Goal: Task Accomplishment & Management: Complete application form

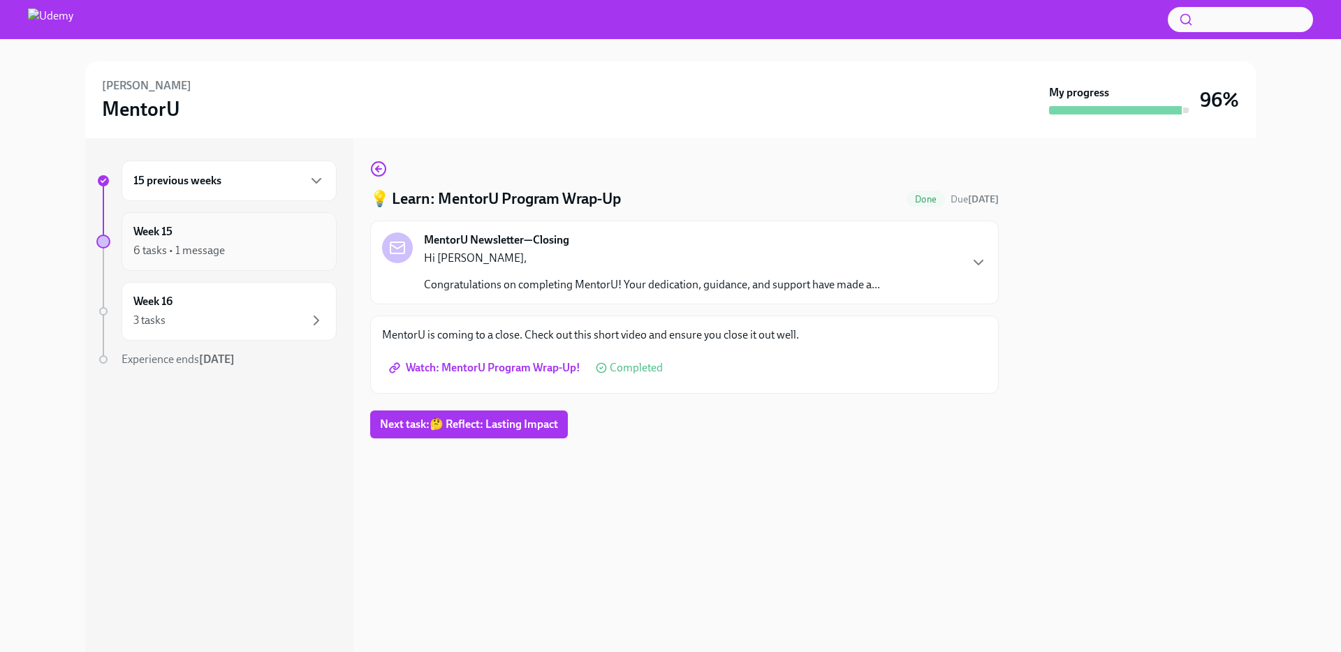
click at [215, 254] on div "6 tasks • 1 message" at bounding box center [178, 250] width 91 height 15
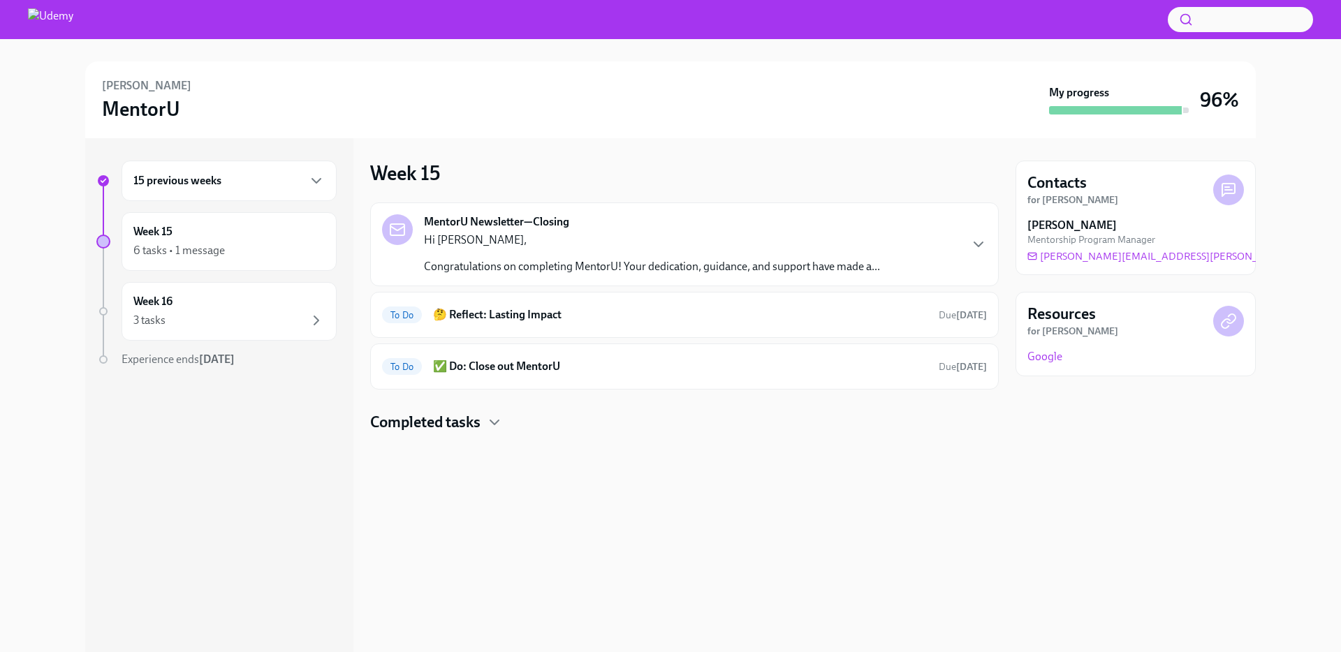
click at [523, 260] on p "Congratulations on completing MentorU! Your dedication, guidance, and support h…" at bounding box center [652, 266] width 456 height 15
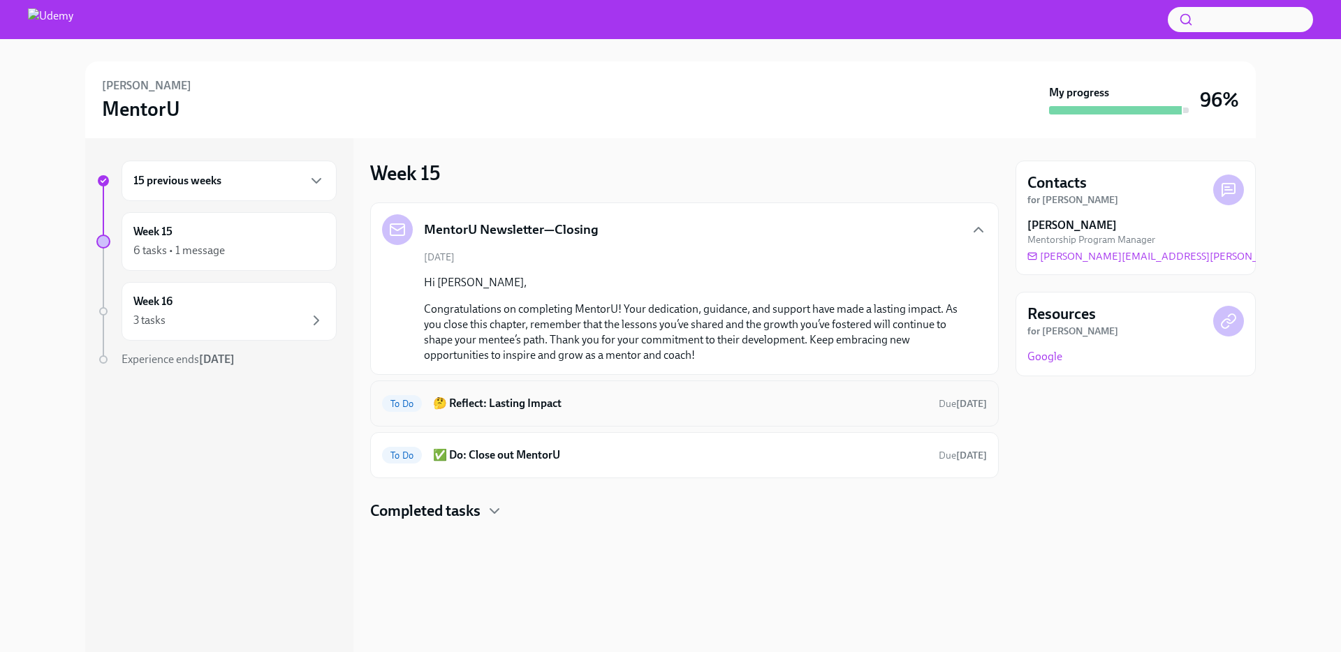
click at [552, 399] on h6 "🤔 Reflect: Lasting Impact" at bounding box center [680, 403] width 494 height 15
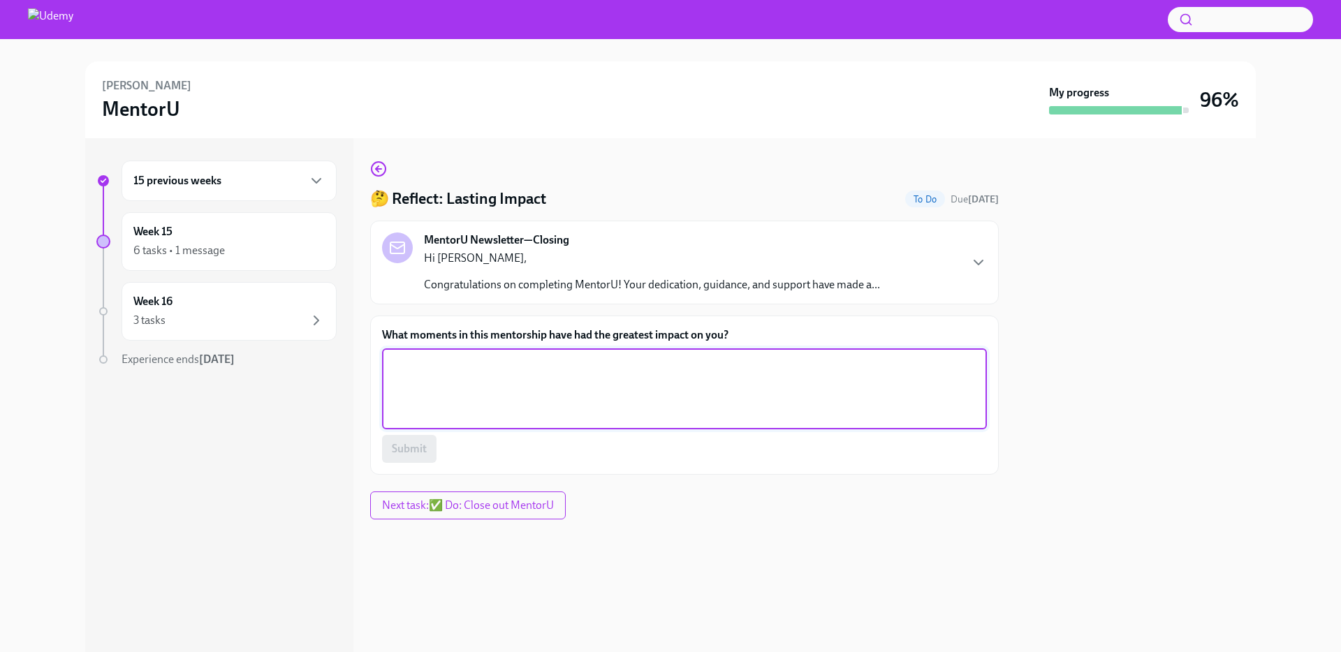
click at [466, 385] on textarea "What moments in this mentorship have had the greatest impact on you?" at bounding box center [684, 388] width 588 height 67
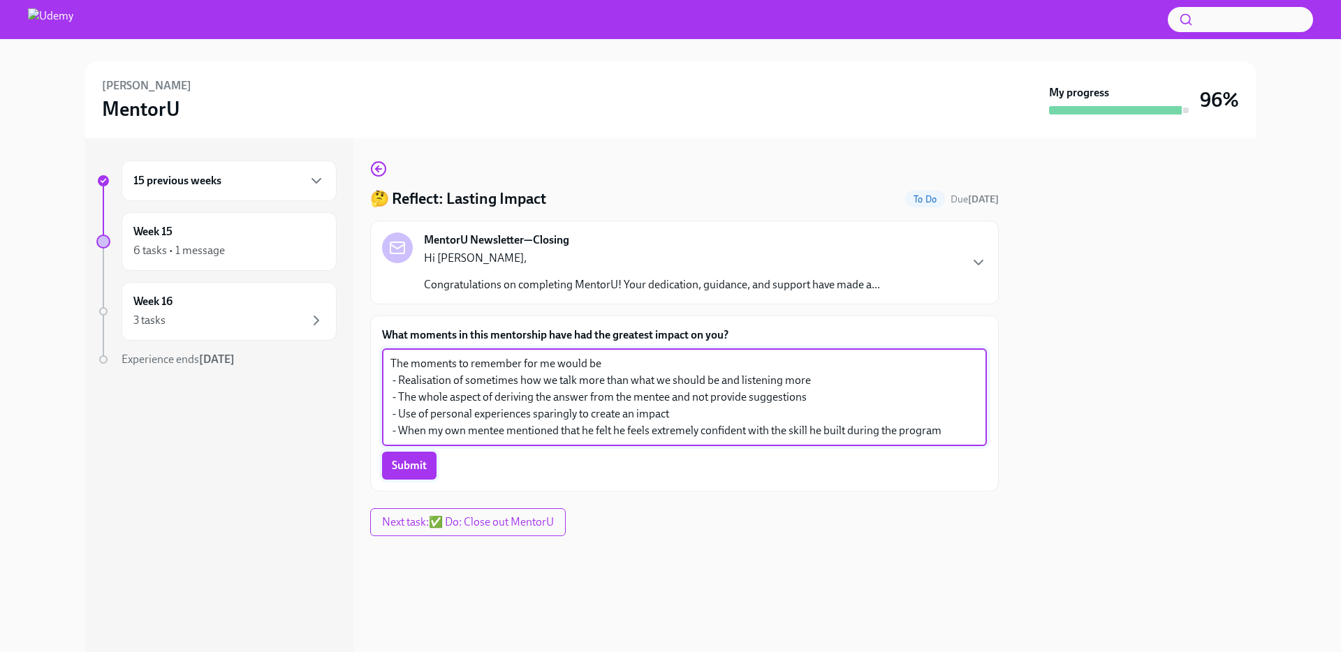
type textarea "The moments to remember for me would be - Realisation of sometimes how we talk …"
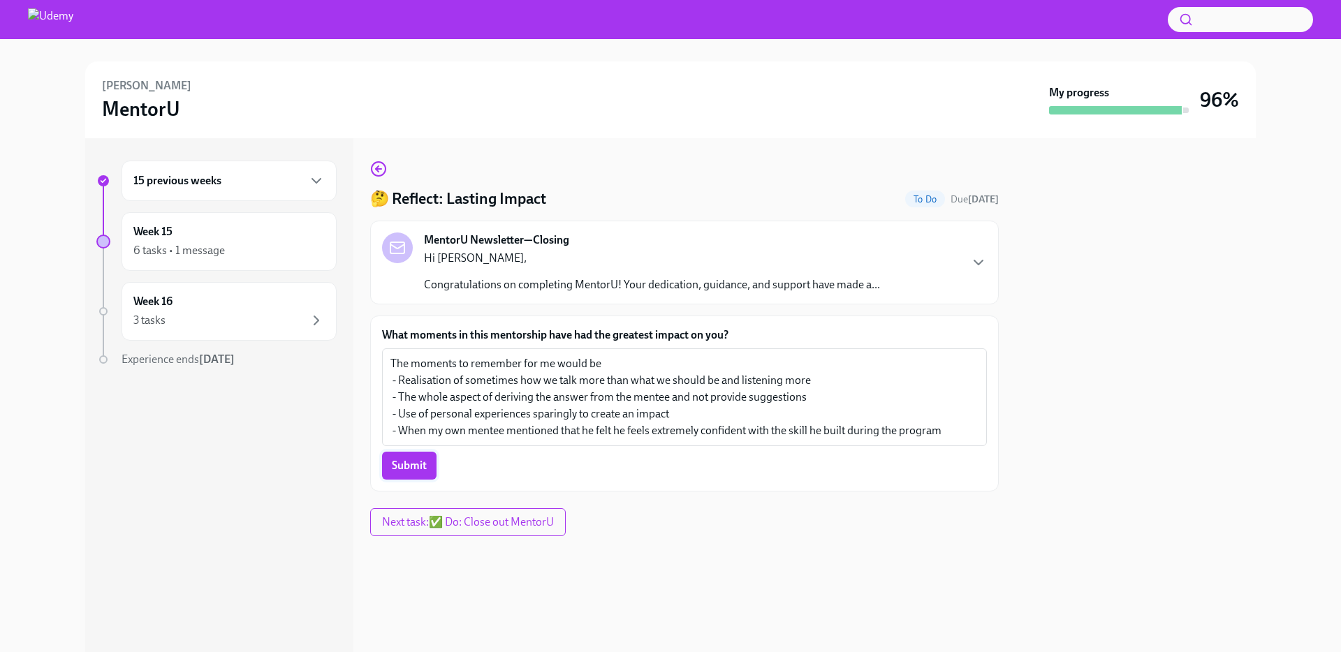
click at [420, 459] on span "Submit" at bounding box center [409, 466] width 35 height 14
click at [443, 532] on button "Next task : ✅ Do: Close out MentorU" at bounding box center [468, 522] width 196 height 28
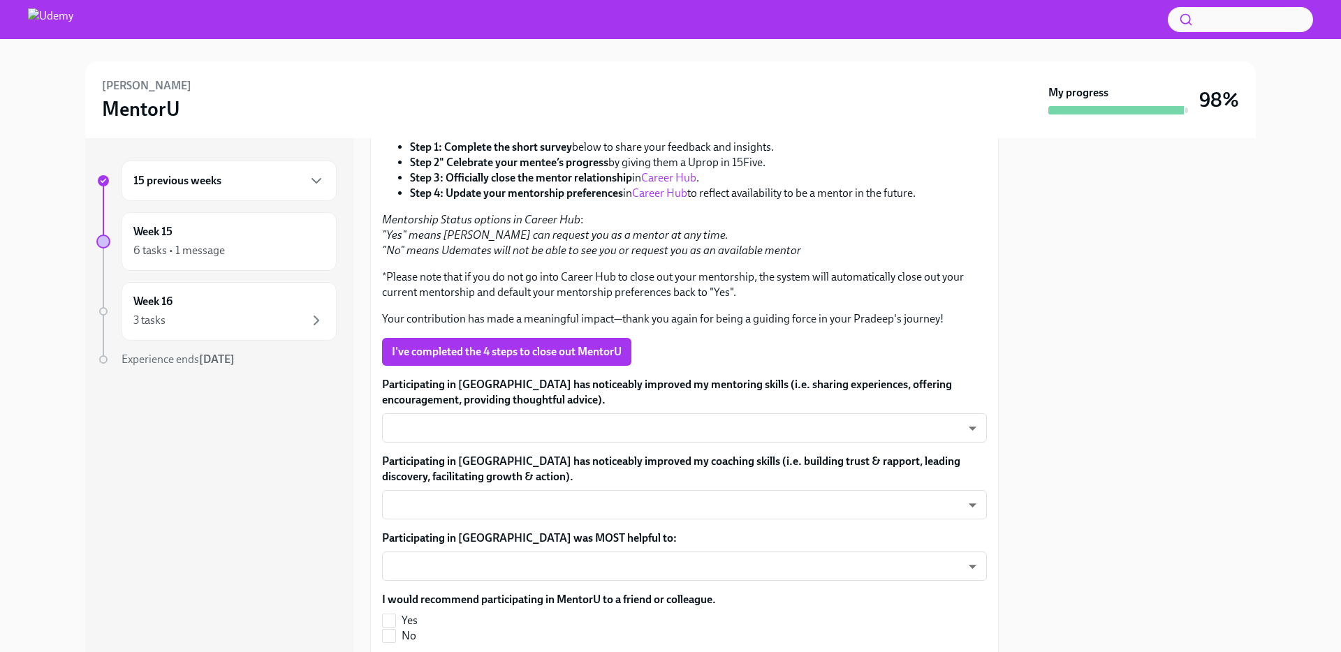
scroll to position [255, 0]
click at [665, 427] on body "[PERSON_NAME] MentorU My progress 98% 15 previous weeks Week 15 6 tasks • 1 mes…" at bounding box center [670, 326] width 1341 height 652
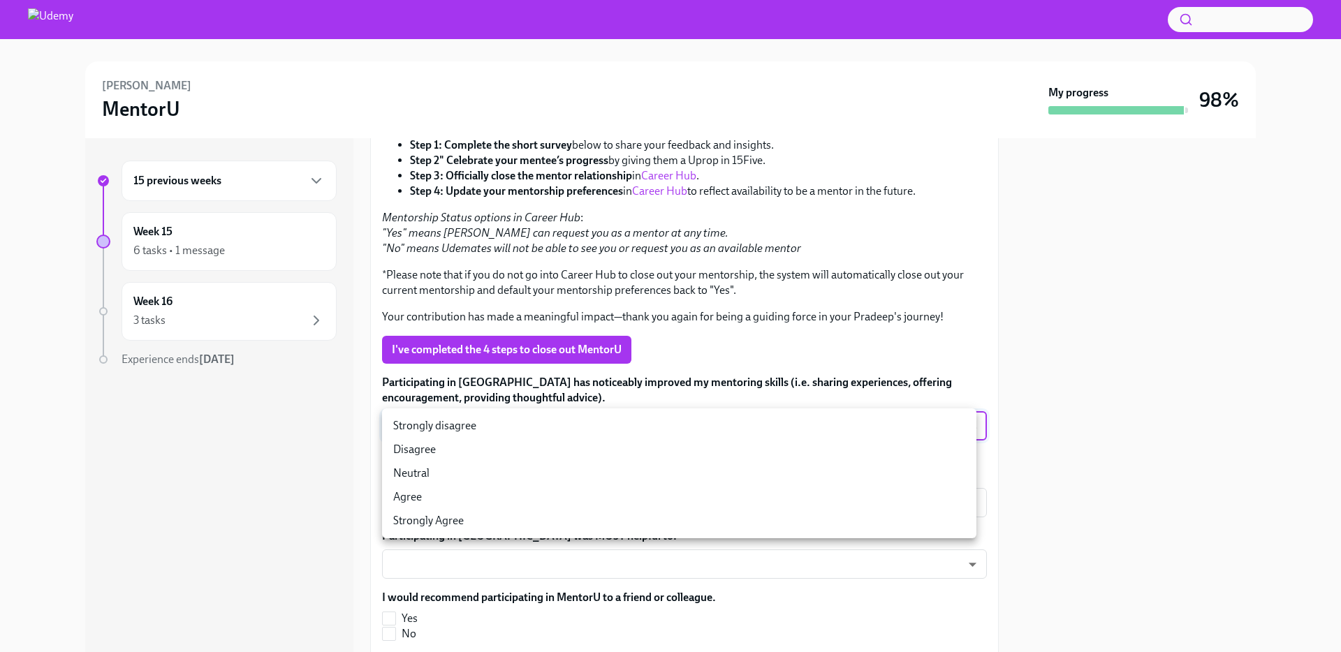
click at [423, 498] on li "Agree" at bounding box center [679, 497] width 594 height 24
type input "00kBXHQoc"
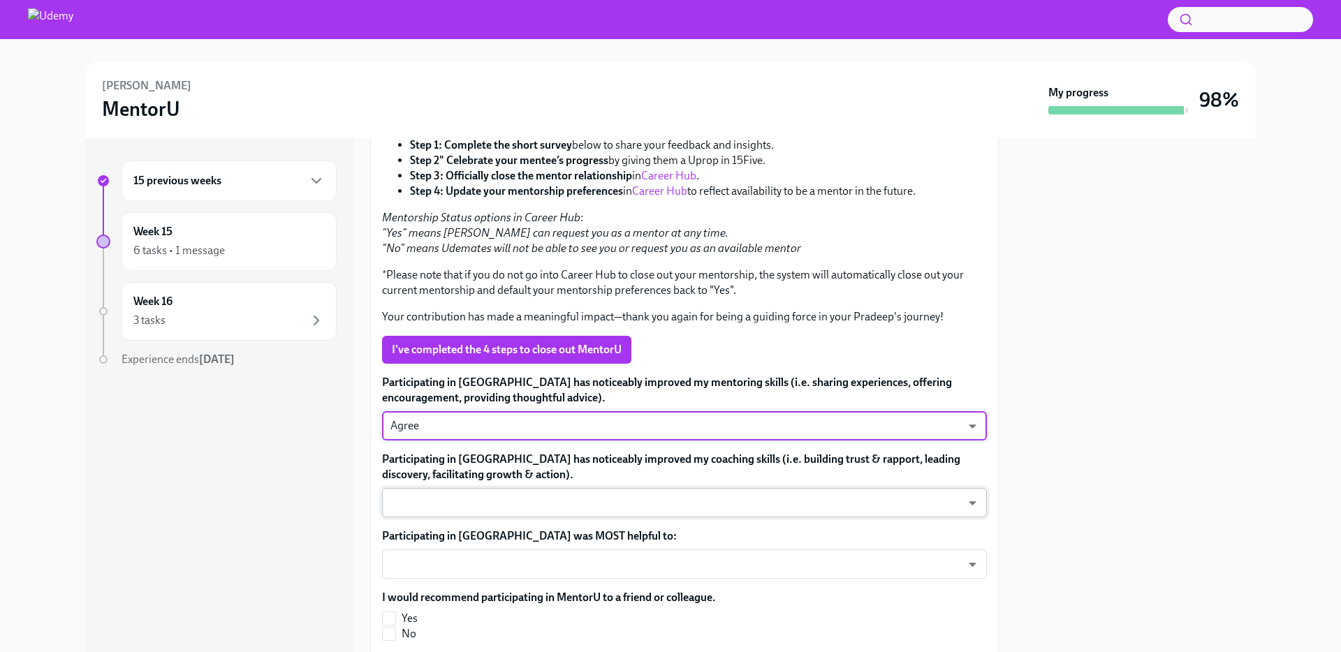
click at [634, 509] on body "[PERSON_NAME] MentorU My progress 98% 15 previous weeks Week 15 6 tasks • 1 mes…" at bounding box center [670, 326] width 1341 height 652
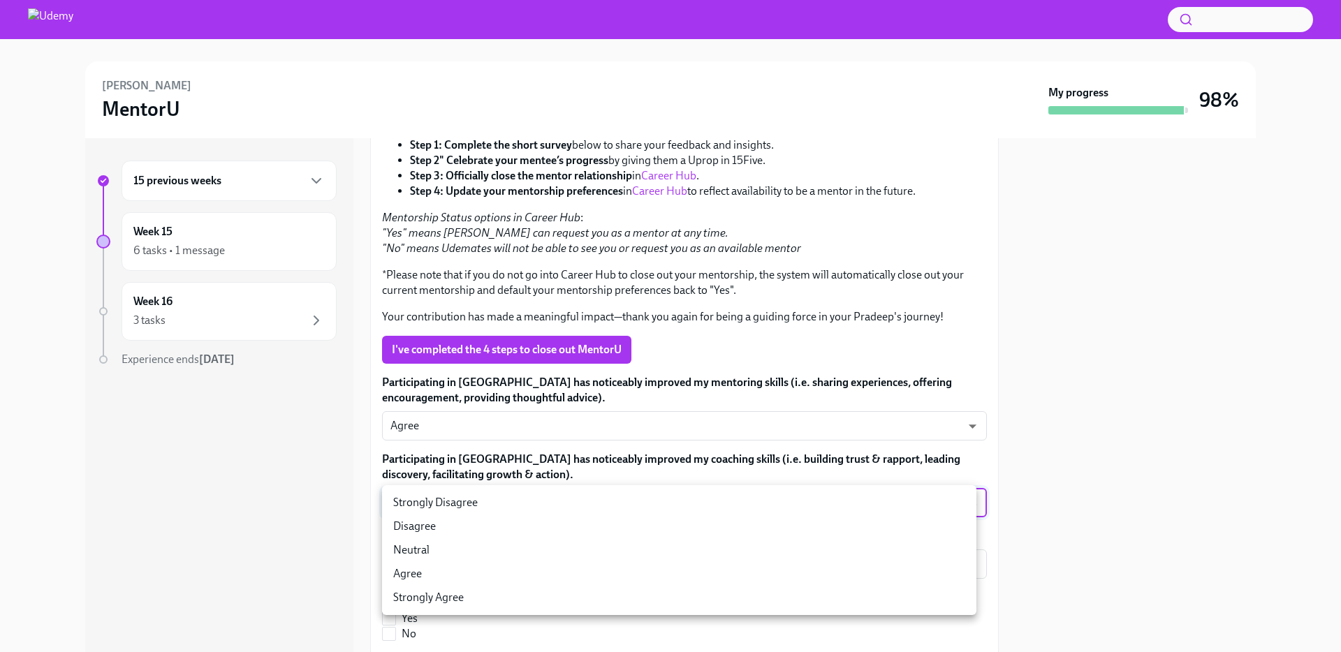
click at [606, 576] on li "Agree" at bounding box center [679, 574] width 594 height 24
type input "sfv-RFMWQ"
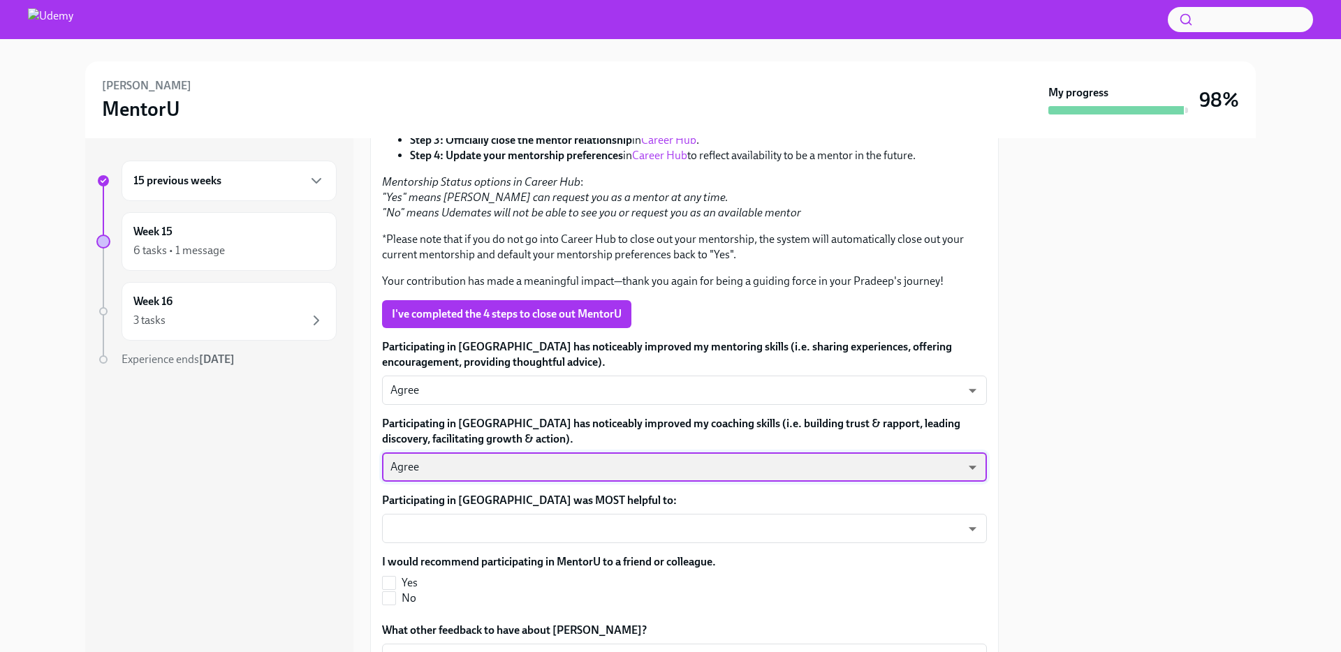
scroll to position [308, 0]
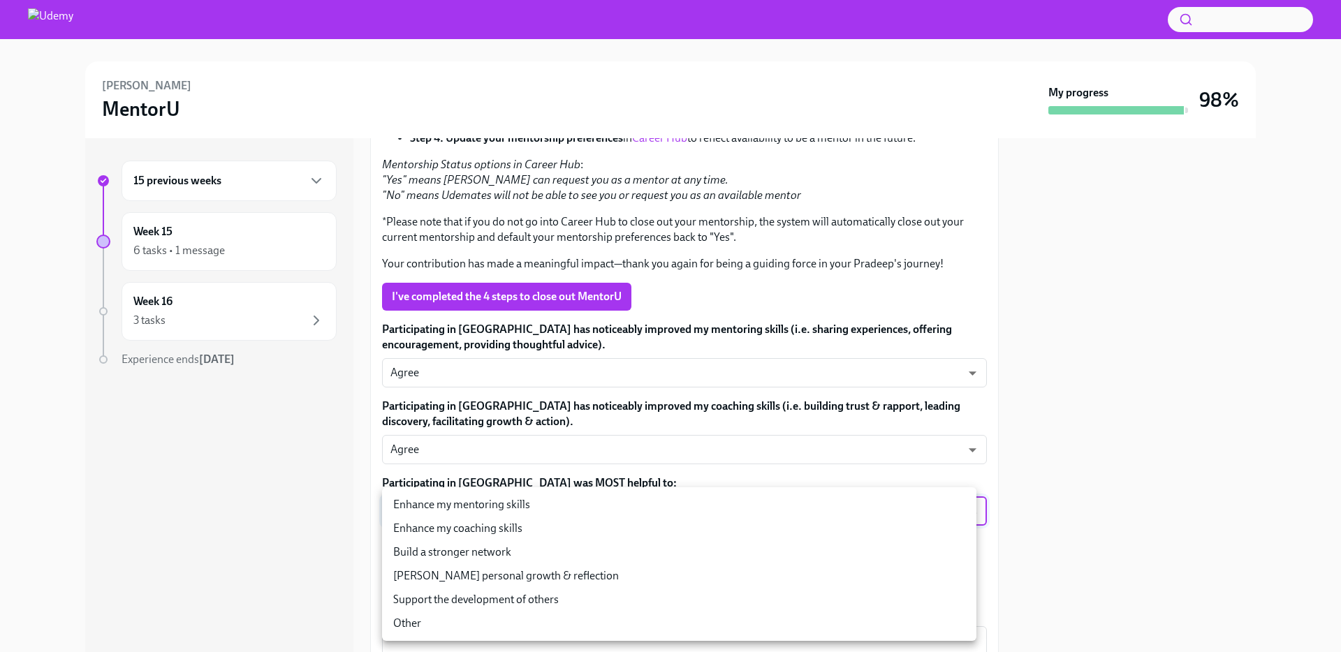
click at [621, 516] on body "[PERSON_NAME] MentorU My progress 98% 15 previous weeks Week 15 6 tasks • 1 mes…" at bounding box center [670, 326] width 1341 height 652
click at [603, 506] on li "Enhance my mentoring skills" at bounding box center [679, 505] width 594 height 24
type input "A-YS72OMo"
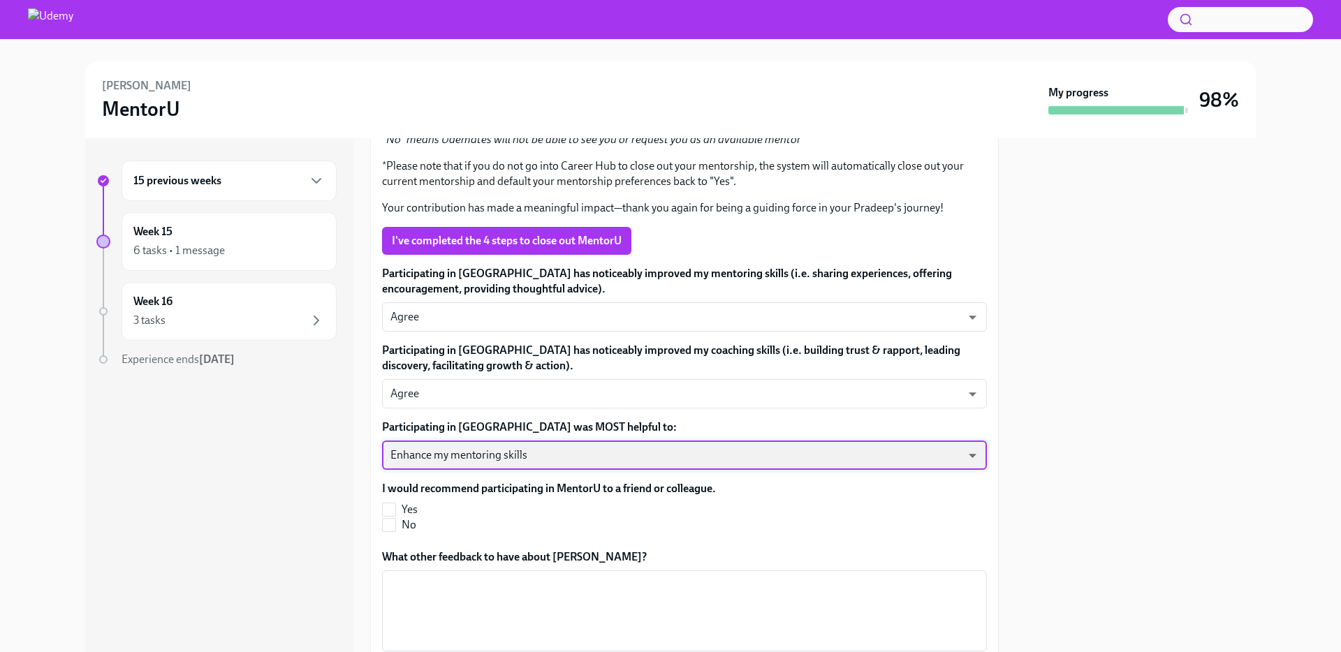
scroll to position [364, 0]
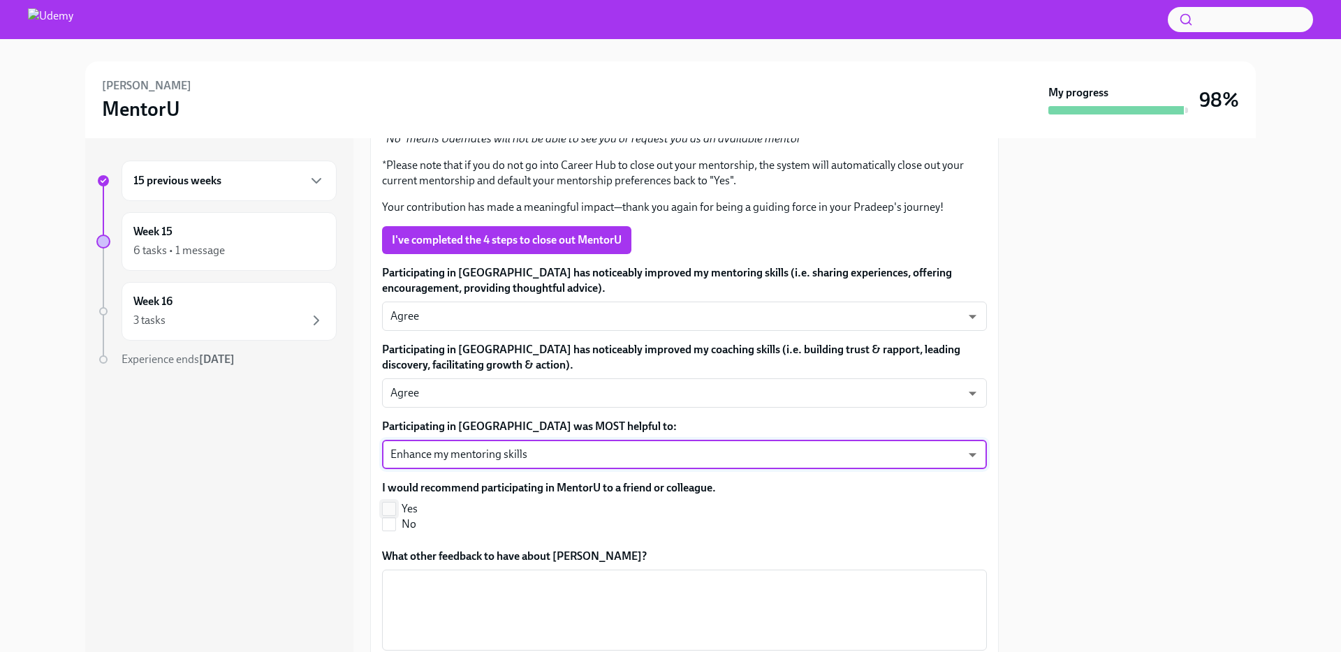
click at [391, 506] on input "Yes" at bounding box center [389, 509] width 13 height 13
checkbox input "true"
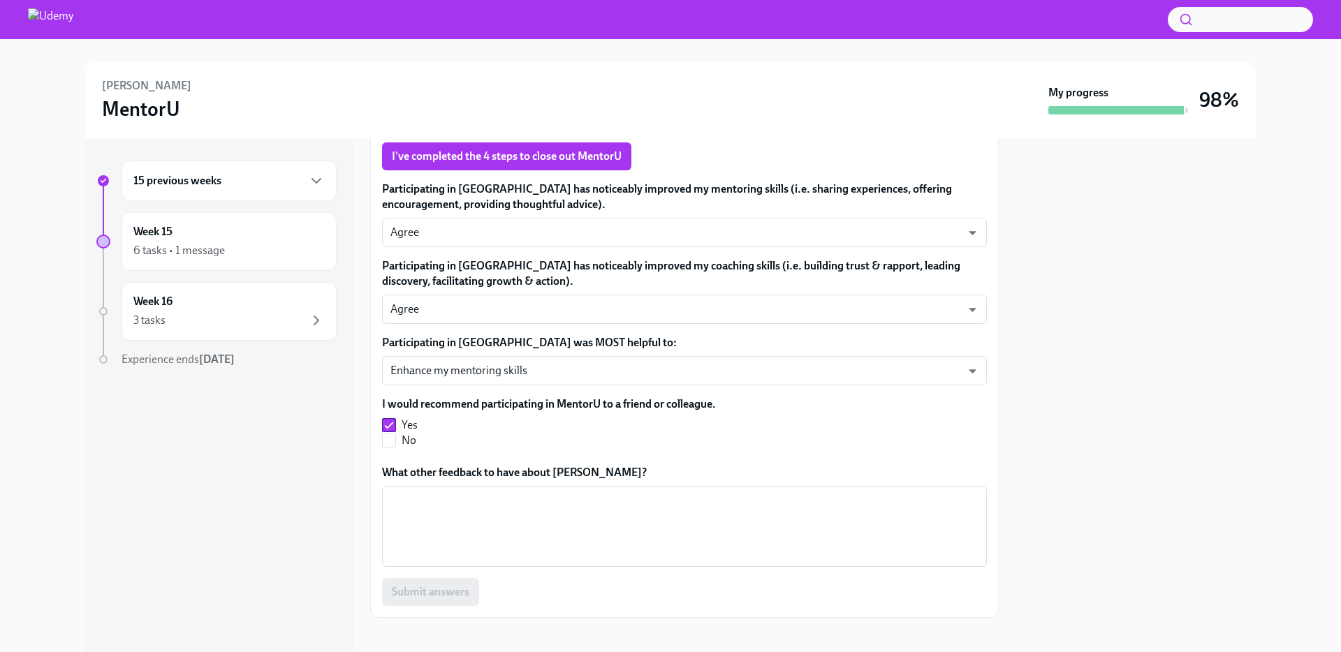
scroll to position [459, 0]
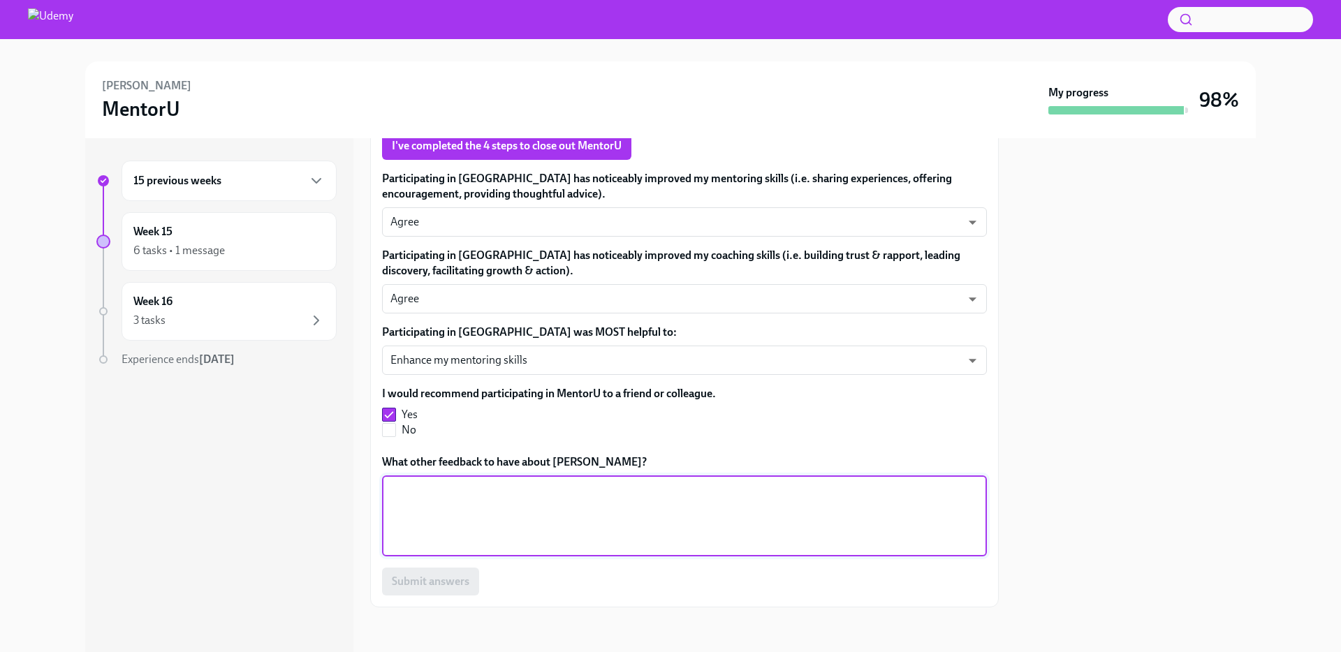
click at [544, 515] on textarea "What other feedback to have about [PERSON_NAME]?" at bounding box center [684, 515] width 588 height 67
type textarea "-"
type textarea "Would be great to have a feedback from the in"
type textarea "N.A."
click at [447, 587] on span "Submit answers" at bounding box center [431, 582] width 78 height 14
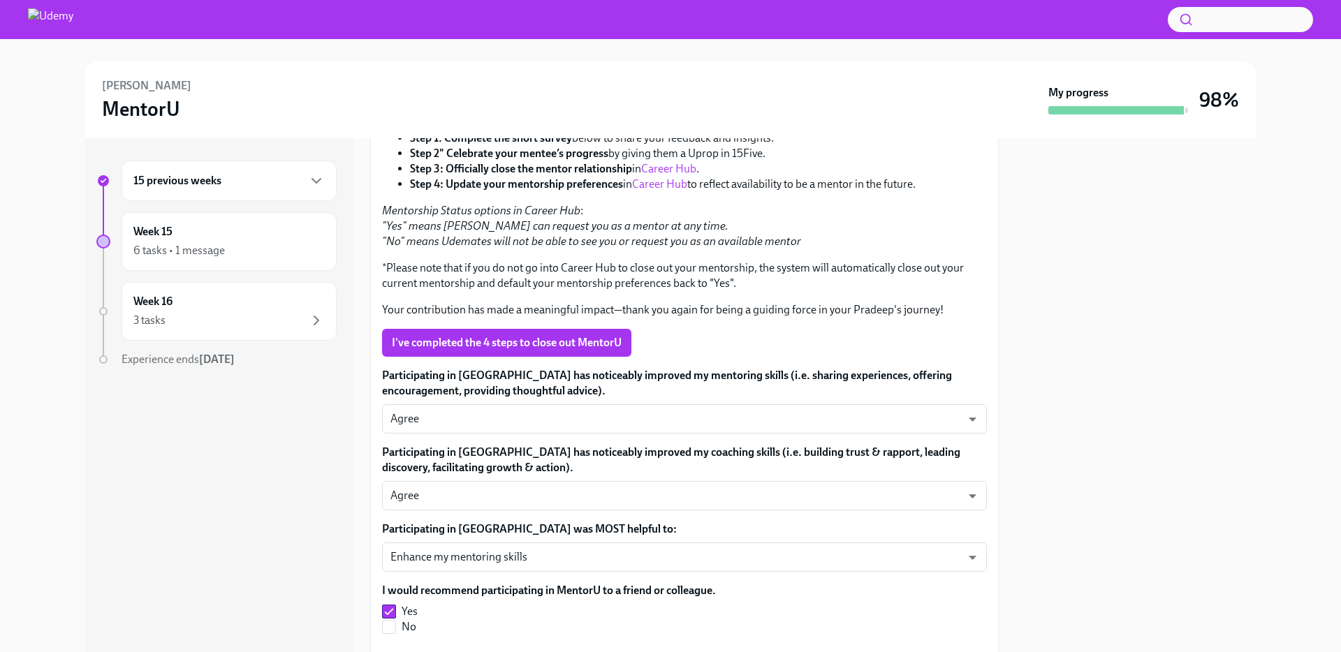
scroll to position [0, 0]
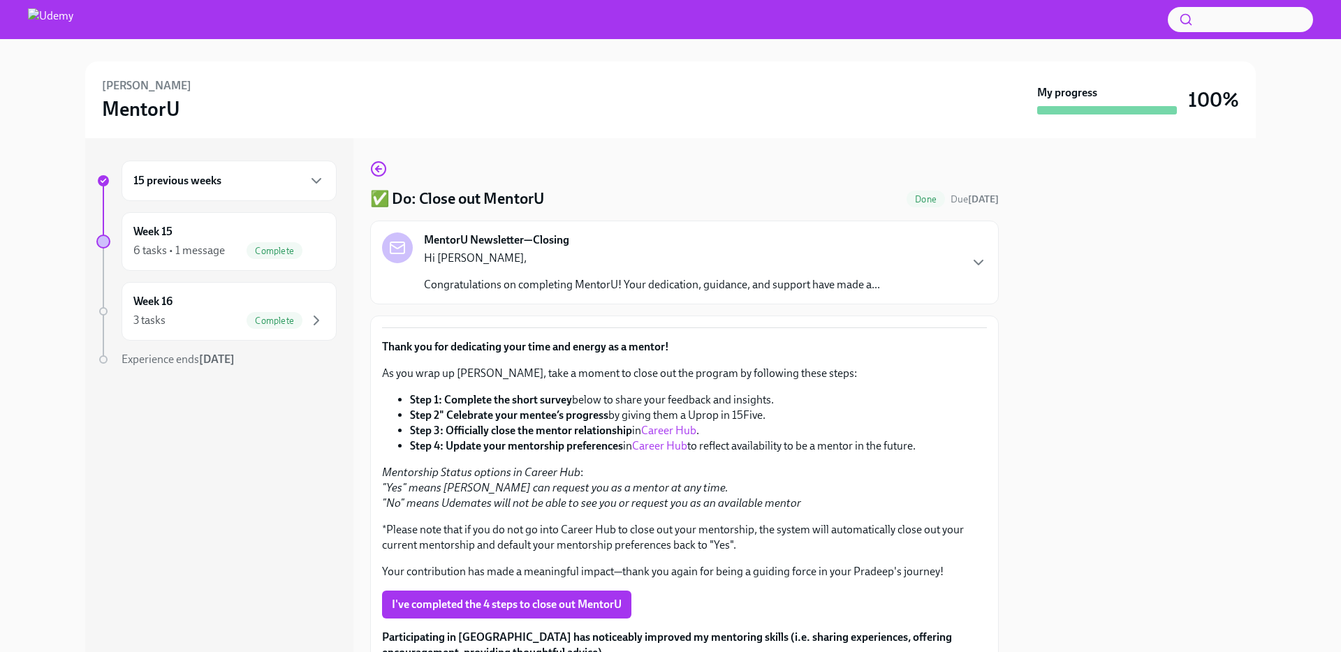
click at [676, 433] on link "Career Hub" at bounding box center [668, 430] width 55 height 13
